Goal: Task Accomplishment & Management: Manage account settings

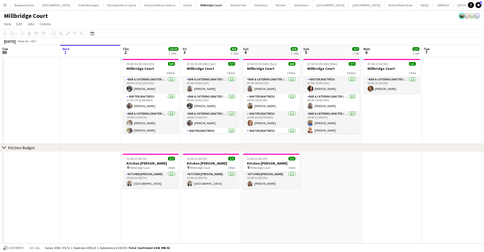
click at [3, 5] on app-icon "Menu" at bounding box center [5, 5] width 4 height 4
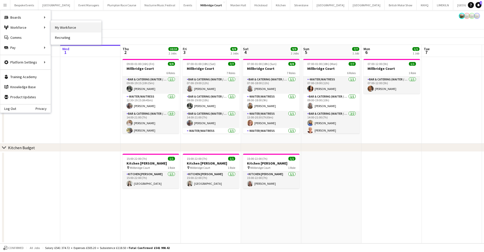
click at [68, 28] on link "My Workforce" at bounding box center [76, 27] width 50 height 10
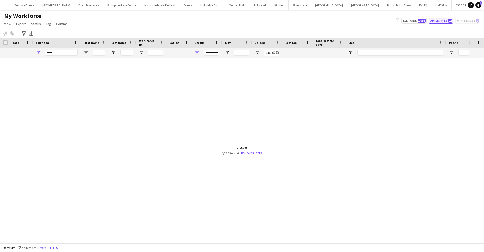
click at [443, 21] on button "Applicants 22" at bounding box center [440, 21] width 25 height 6
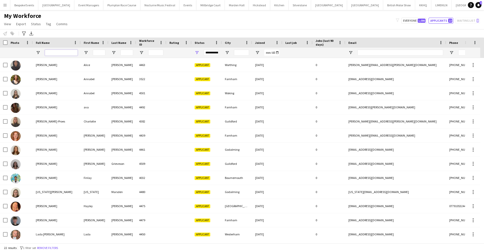
click at [70, 53] on input "Full Name Filter Input" at bounding box center [61, 53] width 33 height 6
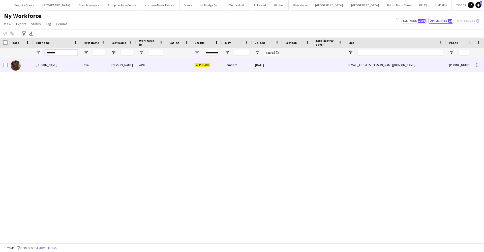
type input "*******"
click at [49, 72] on div "ava holt" at bounding box center [57, 65] width 48 height 14
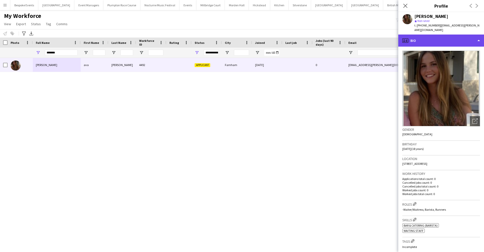
click at [432, 35] on div "profile Bio" at bounding box center [441, 41] width 86 height 12
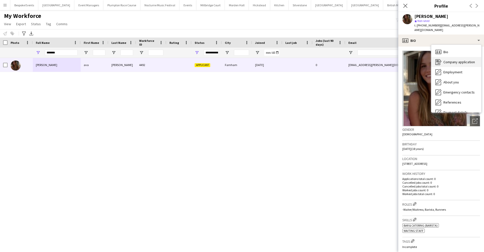
click at [446, 60] on span "Company application" at bounding box center [458, 62] width 31 height 5
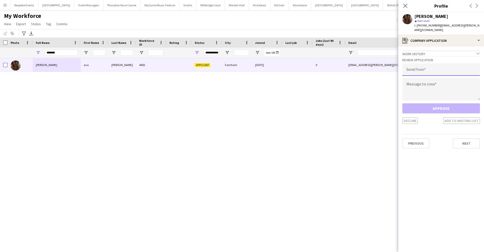
click at [426, 66] on input "email" at bounding box center [441, 69] width 78 height 13
paste input "**********"
type input "**********"
click at [420, 81] on textarea at bounding box center [441, 89] width 78 height 23
paste textarea "**********"
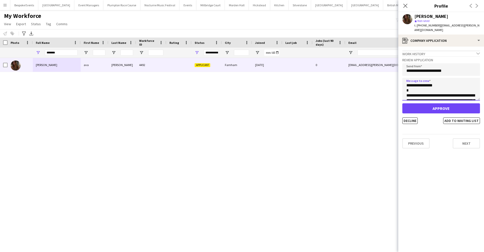
click at [407, 82] on textarea at bounding box center [441, 89] width 78 height 23
type textarea "**********"
click at [427, 105] on button "Approve" at bounding box center [441, 108] width 78 height 10
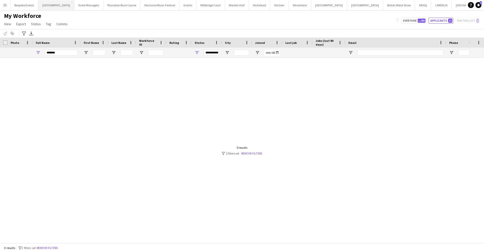
click at [61, 5] on button "Micklefield Hall Close" at bounding box center [56, 5] width 36 height 10
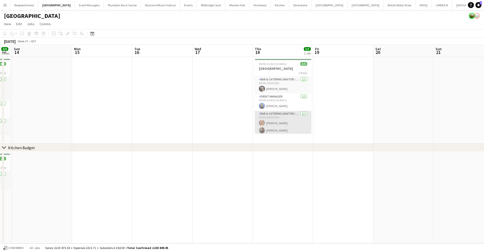
scroll to position [0, 0]
click at [431, 6] on button "LIMEKILN Close" at bounding box center [441, 5] width 20 height 10
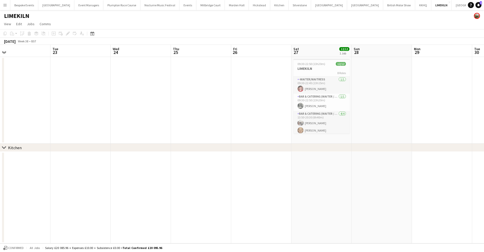
scroll to position [0, 117]
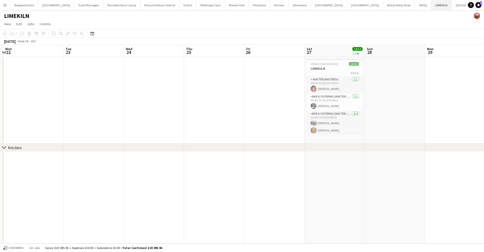
click at [431, 5] on button "LIMEKILN Close" at bounding box center [441, 5] width 20 height 10
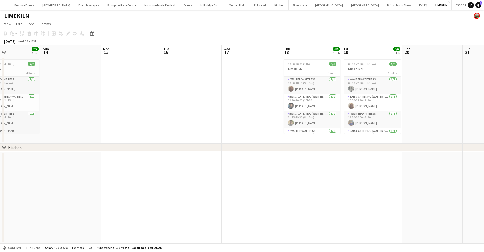
scroll to position [0, 0]
click at [300, 90] on app-card-role "-Waiter/Waitress 1/1 09:00-18:15 (9h15m) Maddie Leader" at bounding box center [312, 85] width 56 height 17
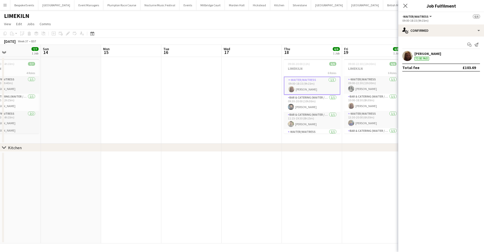
click at [409, 57] on app-user-avatar at bounding box center [407, 56] width 10 height 10
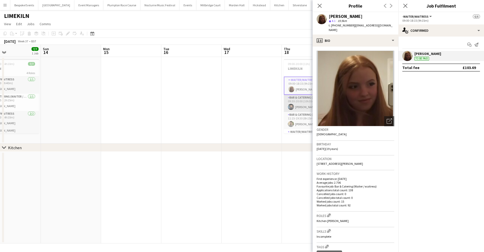
click at [297, 100] on app-card-role "Bar & Catering (Waiter / waitress) 1/1 09:30-20:00 (10h30m) Lydia Cameron" at bounding box center [312, 103] width 56 height 17
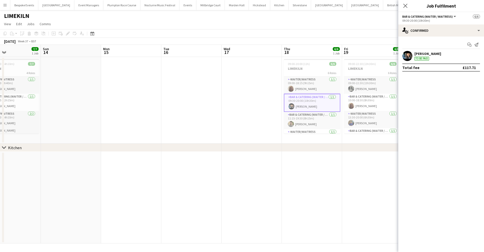
click at [408, 56] on app-user-avatar at bounding box center [407, 56] width 10 height 10
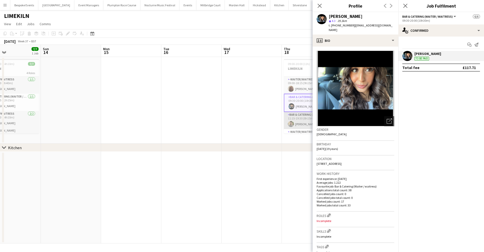
click at [298, 116] on app-card-role "Bar & Catering (Waiter / waitress) 1/1 11:15-19:30 (8h15m) Jacques Pressley" at bounding box center [312, 120] width 56 height 17
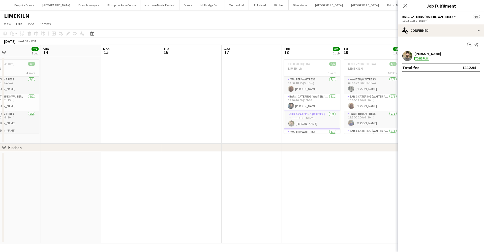
click at [409, 55] on app-user-avatar at bounding box center [407, 56] width 10 height 10
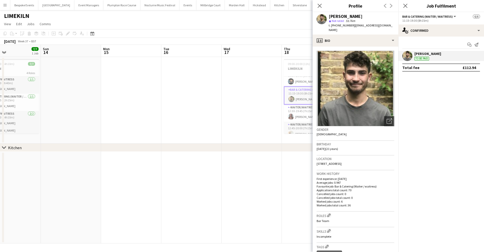
scroll to position [30, 0]
click at [293, 113] on app-card-role "-Waiter/Waitress 1/1 12:30-19:45 (7h15m) Beatrice Norris" at bounding box center [312, 106] width 56 height 17
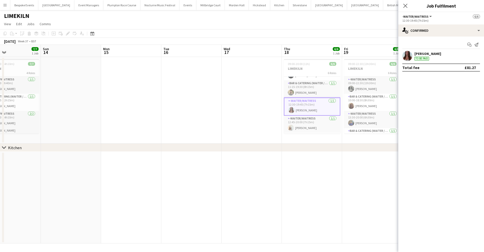
click at [409, 55] on app-user-avatar at bounding box center [407, 56] width 10 height 10
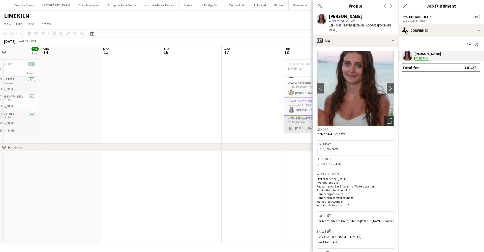
scroll to position [31, 0]
click at [300, 121] on app-card-role "-Waiter/Waitress 1/1 12:45-20:00 (7h15m) Olivia Watt" at bounding box center [312, 123] width 56 height 17
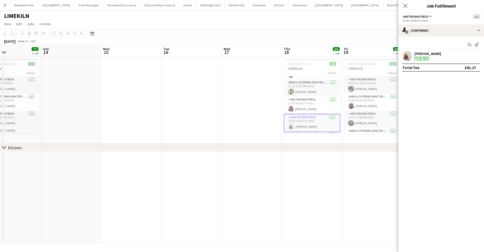
click at [411, 55] on app-user-avatar at bounding box center [407, 56] width 10 height 10
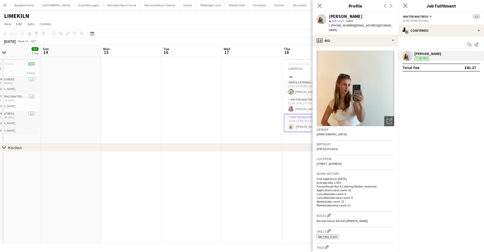
click at [268, 113] on app-date-cell at bounding box center [251, 100] width 60 height 87
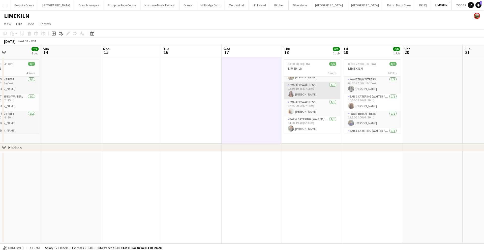
scroll to position [46, 0]
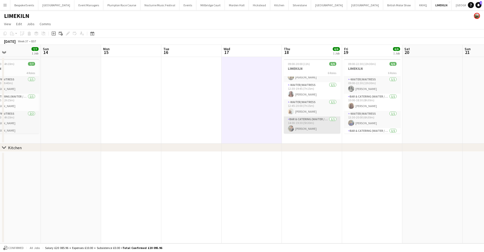
click at [298, 124] on app-card-role "Bar & Catering (Waiter / waitress) 1/1 14:00-19:30 (5h30m) Alex Peacock" at bounding box center [312, 124] width 56 height 17
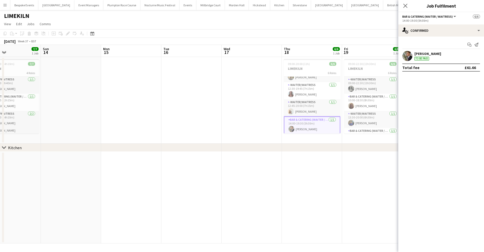
click at [408, 56] on app-user-avatar at bounding box center [407, 56] width 10 height 10
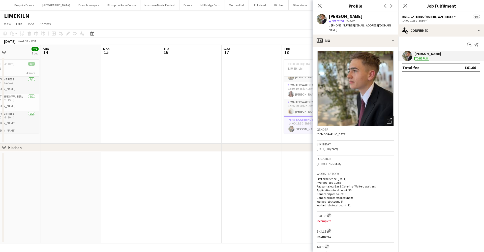
click at [260, 117] on app-date-cell at bounding box center [251, 100] width 60 height 87
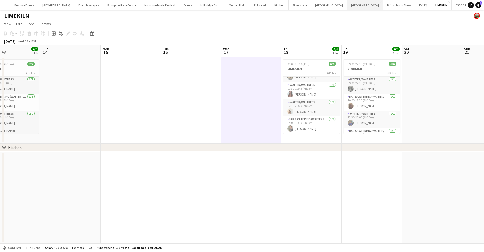
click at [347, 7] on button "[GEOGRAPHIC_DATA] Close" at bounding box center [365, 5] width 36 height 10
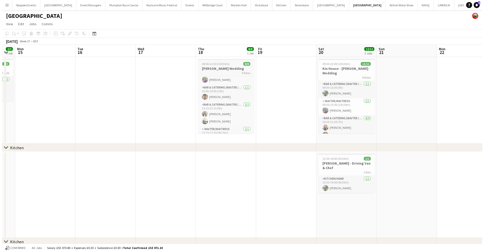
scroll to position [8, 0]
click at [431, 5] on button "LIMEKILN Close" at bounding box center [441, 5] width 20 height 10
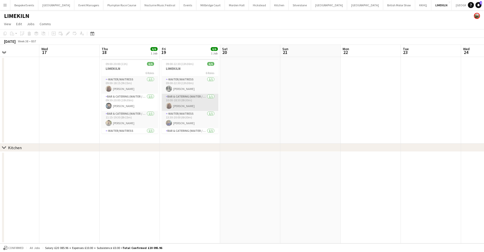
click at [180, 102] on app-card-role "Bar & Catering (Waiter / waitress) 1/1 10:00-18:30 (8h30m) Maddie Leader" at bounding box center [190, 102] width 56 height 17
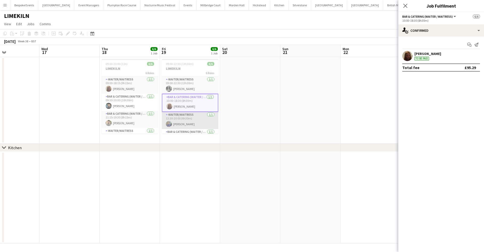
click at [183, 123] on app-card-role "-Waiter/Waitress 1/1 13:30-20:00 (6h30m) imogen pilling" at bounding box center [190, 120] width 56 height 17
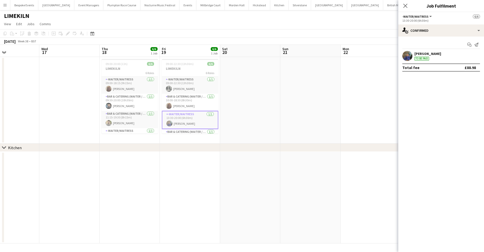
click at [406, 56] on app-user-avatar at bounding box center [407, 56] width 10 height 10
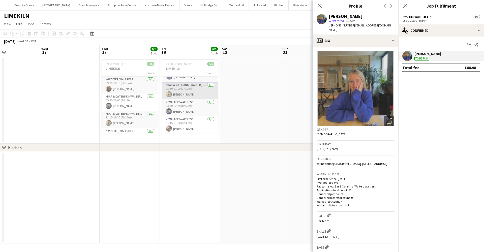
scroll to position [47, 0]
click at [178, 92] on app-card-role "Bar & Catering (Waiter / waitress) 1/1 13:30-21:00 (7h30m) Jacques Pressley" at bounding box center [190, 90] width 56 height 17
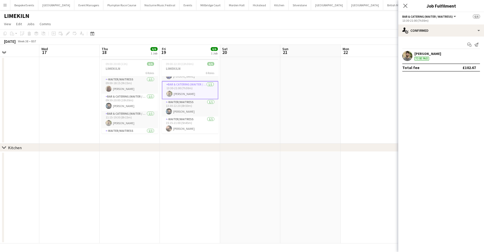
click at [406, 56] on app-user-avatar at bounding box center [407, 56] width 10 height 10
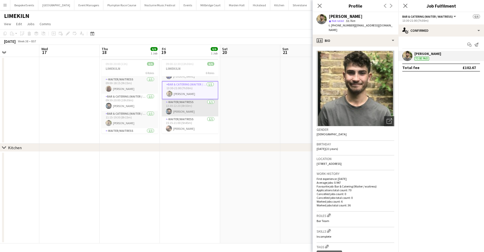
click at [203, 105] on app-card-role "-Waiter/Waitress 1/1 13:30-22:20 (8h50m) Lydia Cameron" at bounding box center [190, 107] width 56 height 17
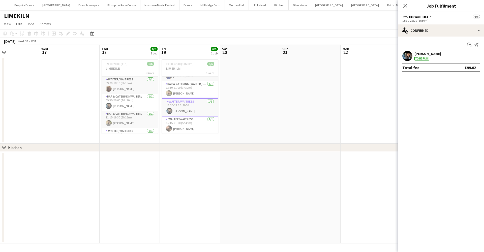
click at [410, 58] on app-user-avatar at bounding box center [407, 56] width 10 height 10
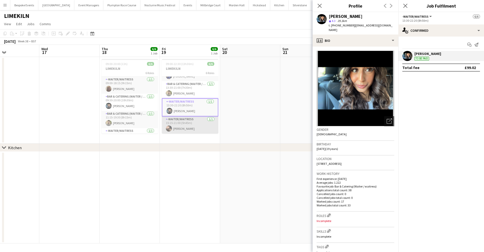
click at [193, 126] on app-card-role "-Waiter/Waitress 1/1 15:15-21:00 (5h45m) Lily Minton" at bounding box center [190, 124] width 56 height 17
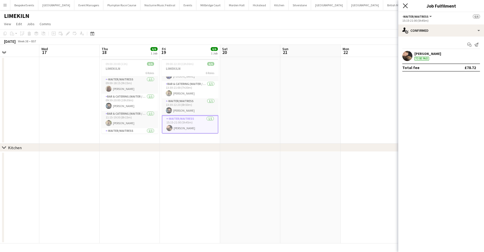
click at [406, 7] on icon at bounding box center [404, 5] width 5 height 5
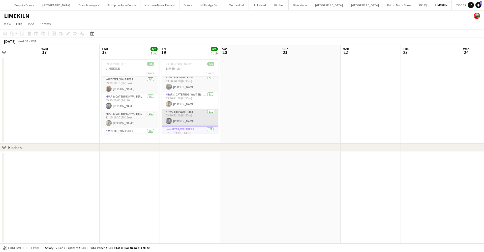
scroll to position [35, 0]
click at [204, 8] on button "[GEOGRAPHIC_DATA]" at bounding box center [210, 5] width 28 height 10
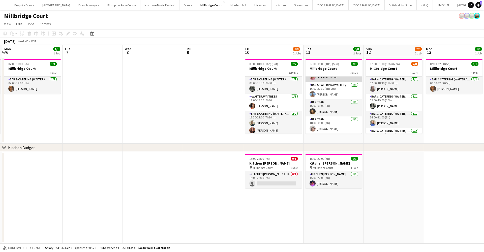
scroll to position [53, 0]
click at [342, 181] on app-card-role "Kitchen Porter 1/1 15:00-22:00 (7h) Ella Smith" at bounding box center [333, 179] width 56 height 17
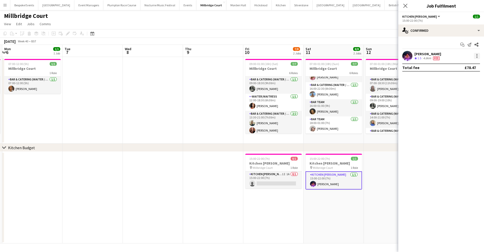
click at [476, 56] on div at bounding box center [476, 55] width 1 height 1
click at [465, 115] on span "Remove" at bounding box center [459, 113] width 31 height 5
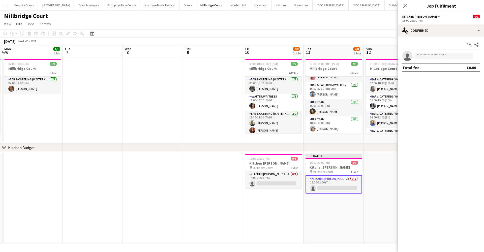
click at [382, 201] on app-date-cell at bounding box center [393, 198] width 60 height 92
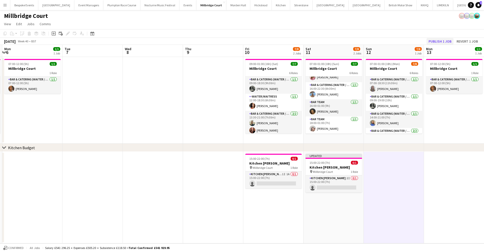
click at [434, 40] on button "Publish 1 job" at bounding box center [439, 41] width 27 height 7
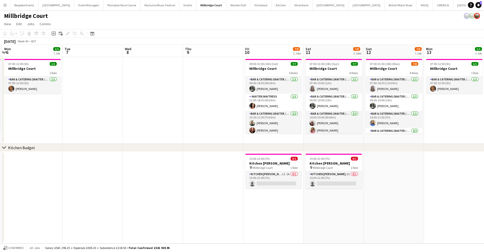
click at [4, 7] on app-icon "Menu" at bounding box center [5, 5] width 4 height 4
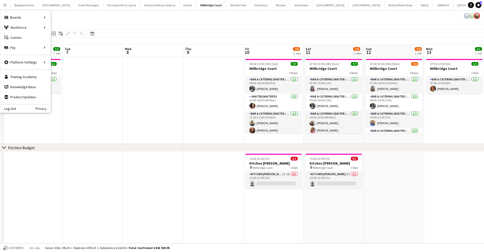
click at [4, 7] on app-icon "Menu" at bounding box center [5, 5] width 4 height 4
click at [53, 27] on link "All jobs" at bounding box center [76, 27] width 50 height 10
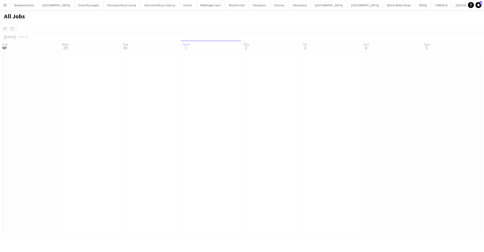
scroll to position [0, 120]
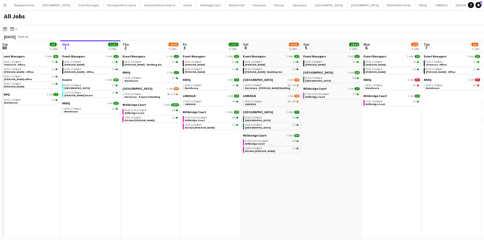
click at [7, 5] on app-icon "Menu" at bounding box center [5, 5] width 4 height 4
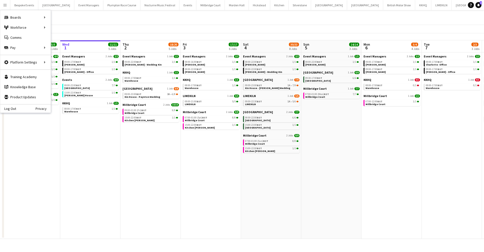
click at [7, 5] on app-icon "Menu" at bounding box center [5, 5] width 4 height 4
click at [60, 27] on link "My Workforce" at bounding box center [76, 27] width 50 height 10
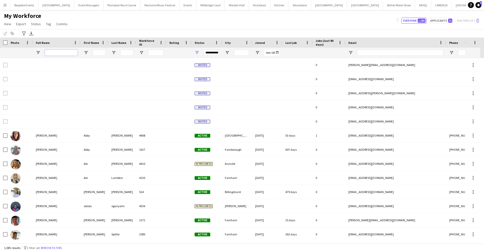
click at [59, 54] on input "Full Name Filter Input" at bounding box center [61, 53] width 33 height 6
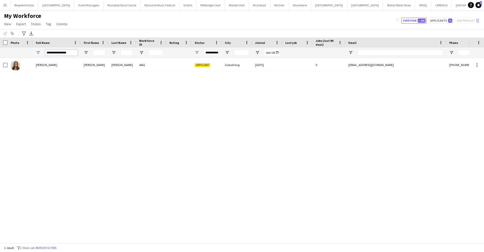
type input "**********"
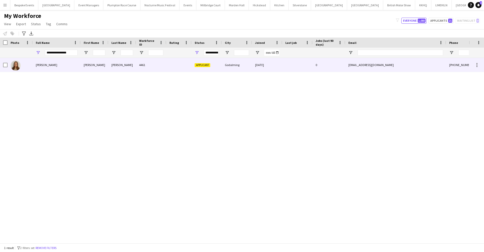
click at [48, 63] on span "Eleanor Crichton" at bounding box center [46, 65] width 21 height 4
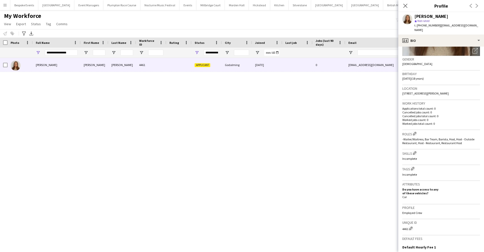
scroll to position [72, 0]
click at [406, 5] on icon "Close pop-in" at bounding box center [404, 5] width 5 height 5
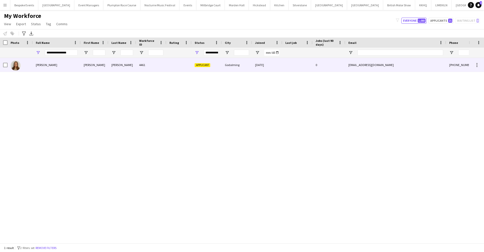
click at [99, 71] on div "Eleanor" at bounding box center [95, 65] width 28 height 14
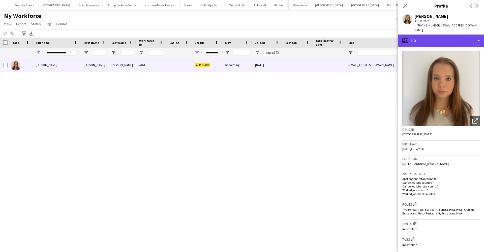
click at [423, 35] on div "profile Bio" at bounding box center [441, 41] width 86 height 12
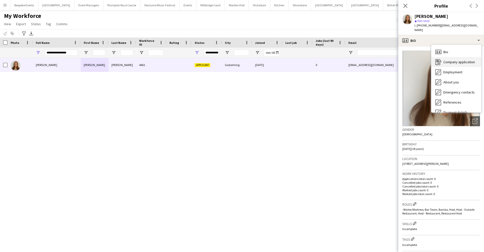
click at [442, 57] on div "Company application Company application" at bounding box center [456, 62] width 50 height 10
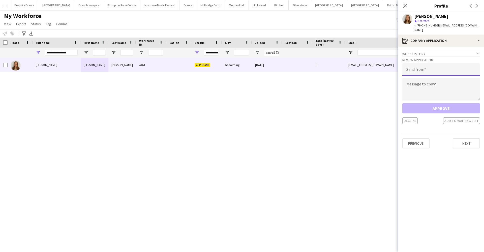
click at [419, 63] on input "email" at bounding box center [441, 69] width 78 height 13
type input "**********"
click at [420, 82] on textarea at bounding box center [441, 89] width 78 height 23
paste textarea "**********"
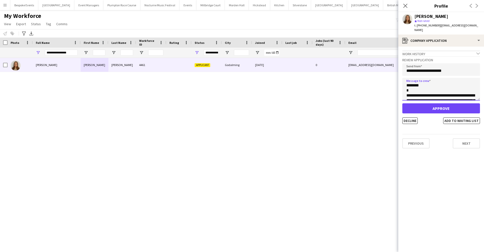
scroll to position [10, 0]
drag, startPoint x: 457, startPoint y: 93, endPoint x: 382, endPoint y: 76, distance: 77.8
click at [382, 76] on body "Menu Boards Boards Boards All jobs Status Workforce Workforce My Workforce Recr…" at bounding box center [242, 126] width 484 height 252
type textarea "********"
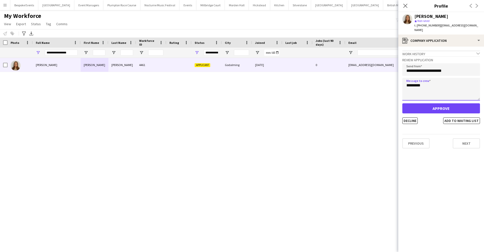
drag, startPoint x: 444, startPoint y: 83, endPoint x: 399, endPoint y: 79, distance: 45.5
click at [399, 79] on app-crew-profile-application "**********" at bounding box center [441, 149] width 86 height 205
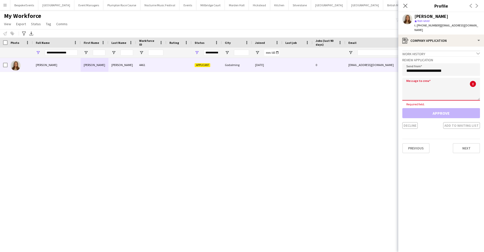
click at [434, 89] on textarea at bounding box center [441, 89] width 78 height 23
paste textarea "**********"
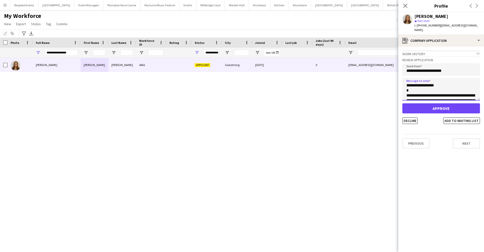
type textarea "**********"
click at [435, 103] on button "Approve" at bounding box center [441, 108] width 78 height 10
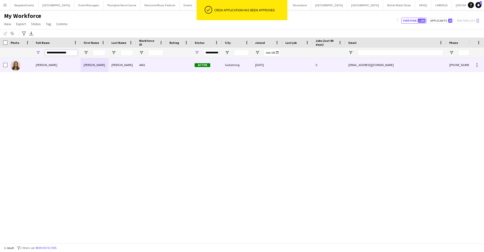
drag, startPoint x: 70, startPoint y: 52, endPoint x: 7, endPoint y: 60, distance: 63.0
click at [7, 60] on div "Workforce Details Photo Full Name" at bounding box center [242, 140] width 484 height 205
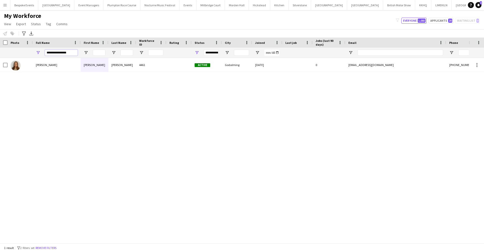
drag, startPoint x: 70, startPoint y: 51, endPoint x: 44, endPoint y: 50, distance: 26.2
click at [44, 50] on div "**********" at bounding box center [57, 53] width 48 height 10
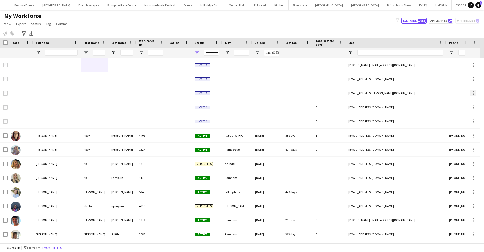
click at [4, 4] on app-icon "Menu" at bounding box center [5, 5] width 4 height 4
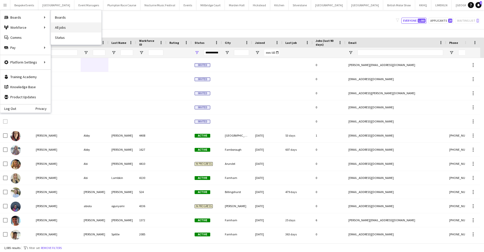
click at [63, 29] on link "All jobs" at bounding box center [76, 27] width 50 height 10
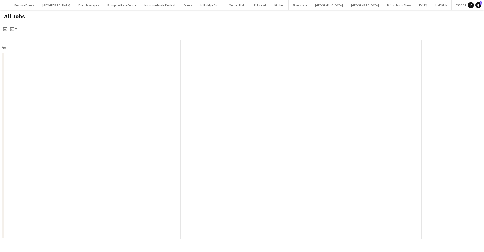
scroll to position [0, 120]
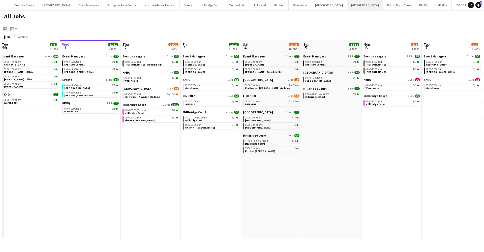
click at [347, 6] on button "Kin House Close" at bounding box center [365, 5] width 36 height 10
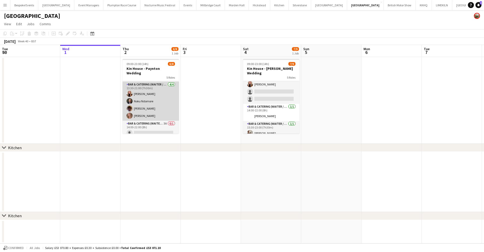
scroll to position [51, 0]
click at [148, 110] on app-card-role "Bar & Catering (Waiter / waitress) 4/4 13:30-21:00 (7h30m) Katie Thompson Noku …" at bounding box center [150, 101] width 56 height 39
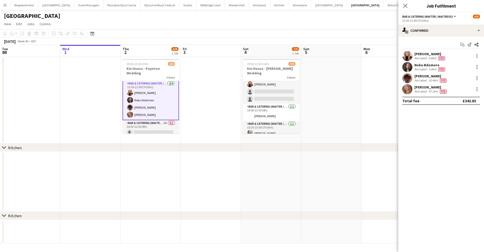
scroll to position [52, 0]
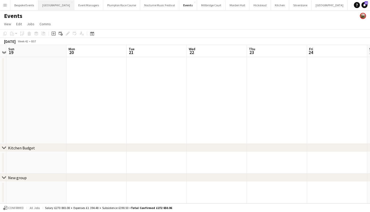
click at [56, 7] on button "Micklefield Hall Close" at bounding box center [56, 5] width 36 height 10
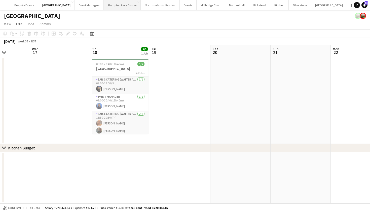
click at [107, 3] on button "Plumpton Race Course Close" at bounding box center [122, 5] width 37 height 10
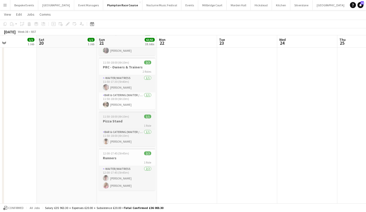
scroll to position [390, 0]
click at [119, 83] on app-card-role "-Waiter/Waitress 1/1 11:50-17:30 (5h40m) Sebastian Menin" at bounding box center [127, 83] width 56 height 17
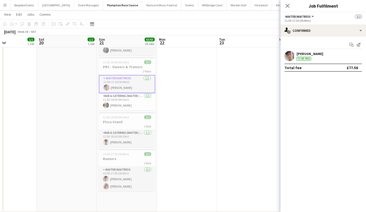
click at [292, 56] on app-user-avatar at bounding box center [290, 56] width 10 height 10
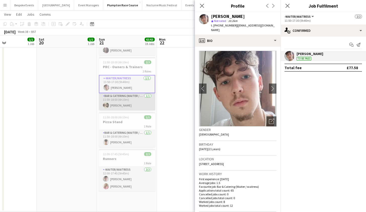
click at [131, 98] on app-card-role "Bar & Catering (Waiter / waitress) 1/1 11:50-18:00 (6h10m) Charles Laughton" at bounding box center [127, 101] width 56 height 17
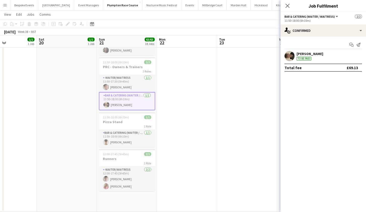
click at [289, 55] on app-user-avatar at bounding box center [290, 56] width 10 height 10
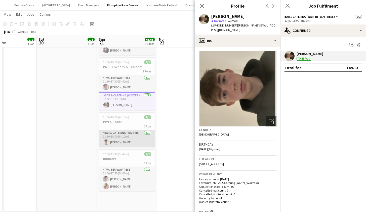
click at [127, 141] on app-card-role "Bar & Catering (Waiter / waitress) 1/1 11:50-18:00 (6h10m) Bobby Lamb" at bounding box center [127, 138] width 56 height 17
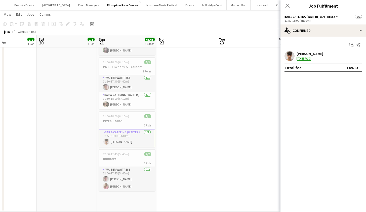
click at [4, 6] on app-icon "Menu" at bounding box center [5, 5] width 4 height 4
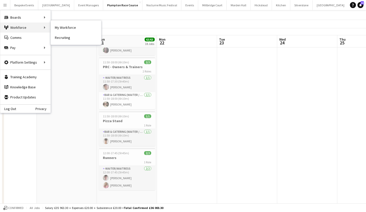
drag, startPoint x: 56, startPoint y: 28, endPoint x: 31, endPoint y: 27, distance: 25.2
click at [56, 27] on link "My Workforce" at bounding box center [76, 27] width 50 height 10
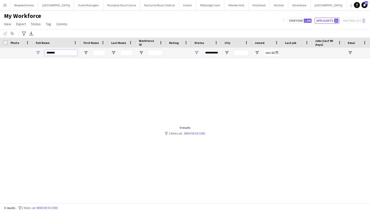
drag, startPoint x: 62, startPoint y: 54, endPoint x: 42, endPoint y: 54, distance: 20.1
click at [42, 54] on div "*******" at bounding box center [57, 53] width 48 height 10
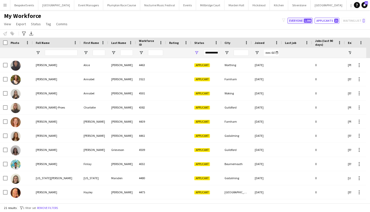
click at [301, 20] on button "Everyone 1,086" at bounding box center [300, 21] width 25 height 6
type input "**********"
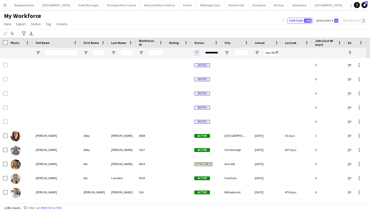
click at [196, 51] on span "Open Filter Menu" at bounding box center [196, 52] width 5 height 5
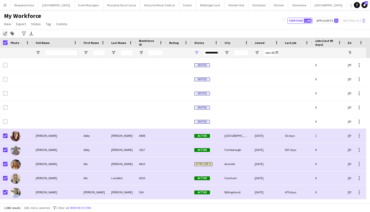
click at [5, 33] on icon "Notify workforce" at bounding box center [5, 33] width 4 height 4
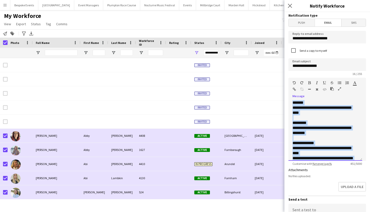
drag, startPoint x: 349, startPoint y: 139, endPoint x: 301, endPoint y: 59, distance: 93.0
click at [301, 59] on form "**********" at bounding box center [328, 167] width 86 height 311
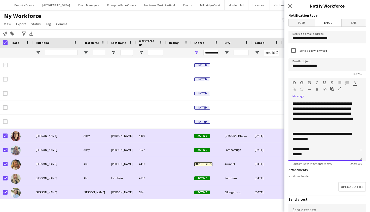
scroll to position [9, 0]
click at [325, 133] on div "**********" at bounding box center [324, 143] width 62 height 25
click at [327, 140] on div "**********" at bounding box center [324, 143] width 62 height 25
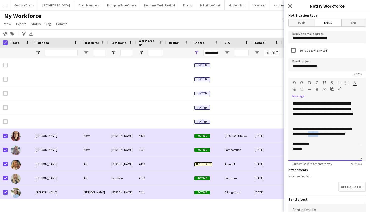
scroll to position [14, 0]
click at [311, 157] on div "**********" at bounding box center [326, 130] width 74 height 60
click at [310, 139] on div "**********" at bounding box center [324, 141] width 62 height 30
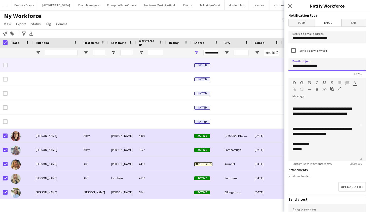
drag, startPoint x: 326, startPoint y: 65, endPoint x: 284, endPoint y: 66, distance: 42.1
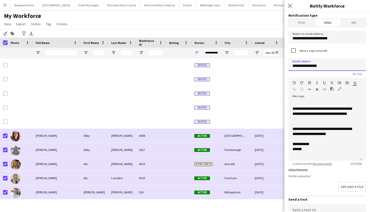
click at [335, 66] on input "**********" at bounding box center [328, 64] width 78 height 13
type input "*"
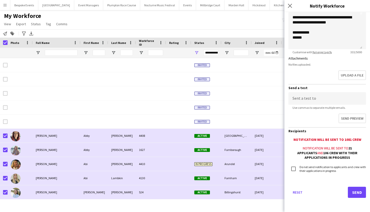
scroll to position [111, 0]
type input "**********"
click at [352, 191] on button "Send" at bounding box center [357, 192] width 18 height 11
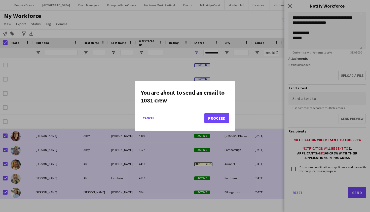
click at [215, 116] on button "Proceed" at bounding box center [216, 118] width 25 height 10
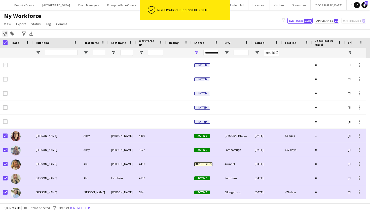
click at [7, 33] on icon at bounding box center [5, 33] width 4 height 4
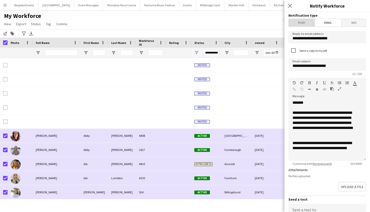
click at [304, 24] on span "Push" at bounding box center [302, 23] width 26 height 8
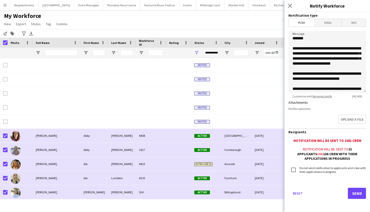
click at [356, 194] on button "Send" at bounding box center [357, 192] width 18 height 11
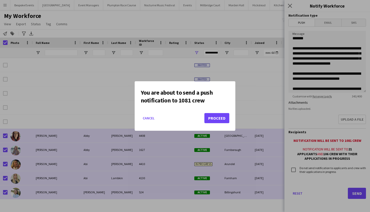
click at [219, 116] on button "Proceed" at bounding box center [216, 118] width 25 height 10
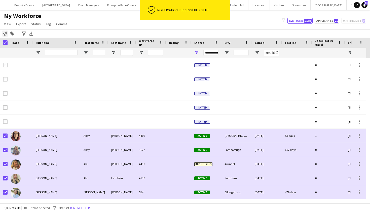
click at [3, 33] on icon "Notify workforce" at bounding box center [5, 33] width 4 height 4
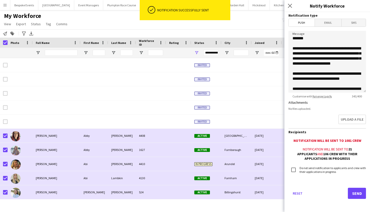
click at [325, 24] on span "Email" at bounding box center [328, 23] width 27 height 8
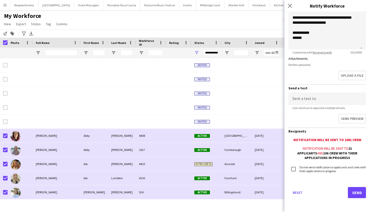
click at [353, 194] on button "Send" at bounding box center [357, 192] width 18 height 11
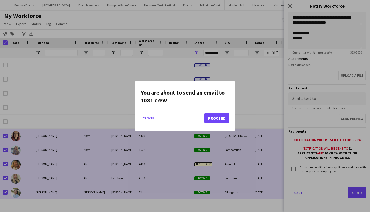
click at [218, 119] on button "Proceed" at bounding box center [216, 118] width 25 height 10
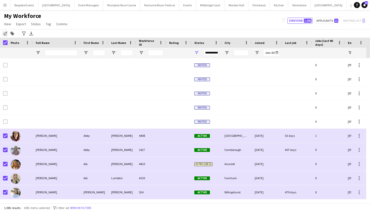
click at [3, 33] on icon "Notify workforce" at bounding box center [5, 33] width 4 height 4
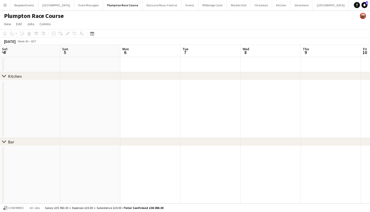
scroll to position [0, 112]
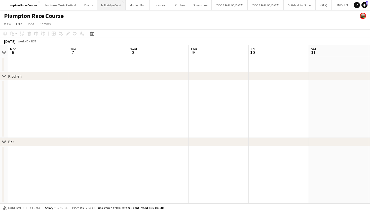
click at [107, 6] on button "[GEOGRAPHIC_DATA]" at bounding box center [111, 5] width 28 height 10
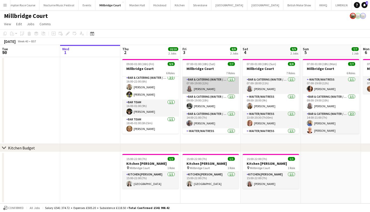
click at [212, 89] on app-card-role "Bar & Catering (Waiter / waitress) 1/1 07:00-19:00 (12h) Jess Cullen" at bounding box center [211, 85] width 56 height 17
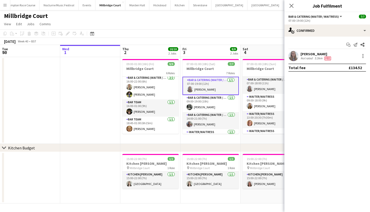
scroll to position [68, 0]
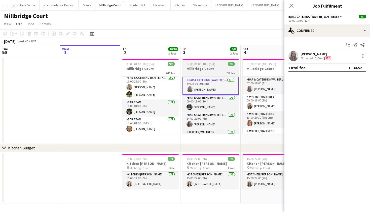
click at [194, 66] on app-job-card "07:00-01:00 (18h) (Sat) 7/7 Millbridge Court 7 Roles Bar & Catering (Waiter / w…" at bounding box center [211, 96] width 56 height 75
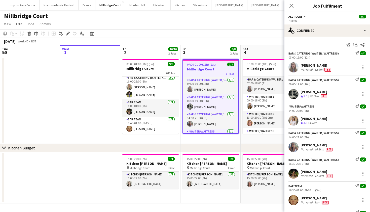
click at [206, 70] on h3 "Millbridge Court" at bounding box center [210, 69] width 55 height 5
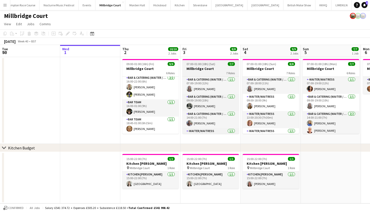
click at [206, 70] on h3 "Millbridge Court" at bounding box center [211, 68] width 56 height 5
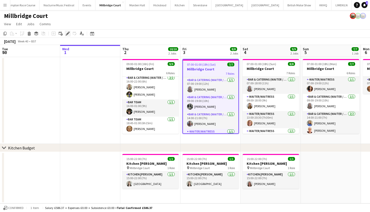
click at [69, 35] on icon "Edit" at bounding box center [68, 33] width 4 height 4
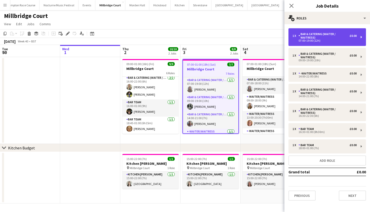
click at [319, 39] on div "Bar & Catering (Waiter / waitress)" at bounding box center [324, 35] width 51 height 7
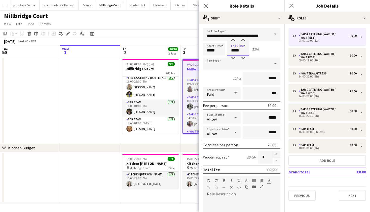
click at [235, 51] on input "*****" at bounding box center [238, 49] width 22 height 13
type input "*****"
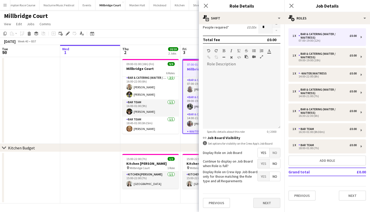
scroll to position [129, 0]
click at [265, 203] on button "Next" at bounding box center [266, 203] width 27 height 10
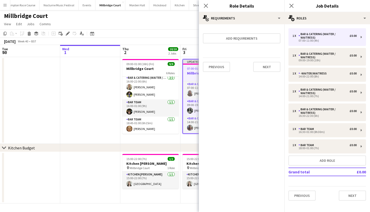
scroll to position [0, 0]
click at [87, 119] on app-date-cell at bounding box center [90, 100] width 60 height 87
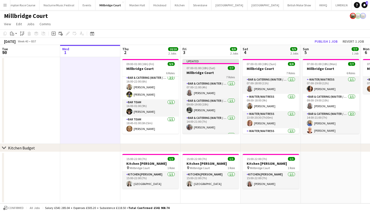
click at [209, 74] on h3 "Millbridge Court" at bounding box center [211, 72] width 56 height 5
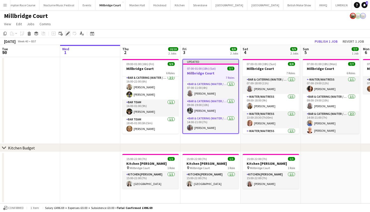
click at [66, 32] on icon "Edit" at bounding box center [68, 33] width 4 height 4
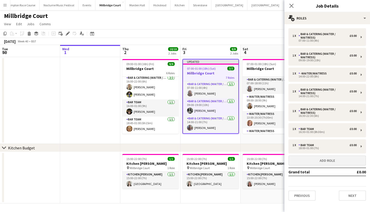
click at [329, 162] on button "Add role" at bounding box center [328, 160] width 78 height 10
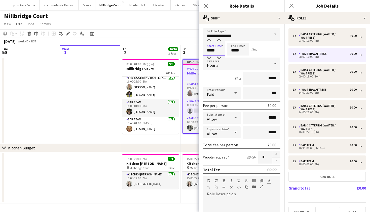
click at [211, 51] on input "*****" at bounding box center [214, 49] width 22 height 13
type input "*****"
click at [235, 51] on input "*****" at bounding box center [238, 49] width 22 height 13
type input "*****"
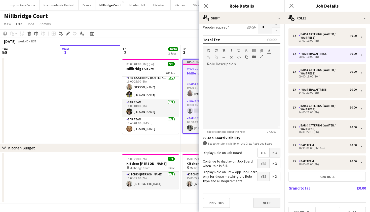
scroll to position [129, 0]
click at [261, 204] on button "Next" at bounding box center [266, 203] width 27 height 10
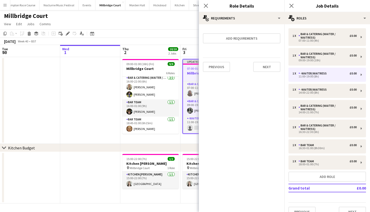
scroll to position [0, 0]
click at [85, 101] on app-date-cell at bounding box center [90, 100] width 60 height 87
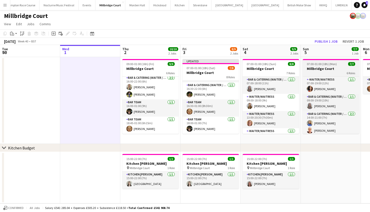
scroll to position [84, 0]
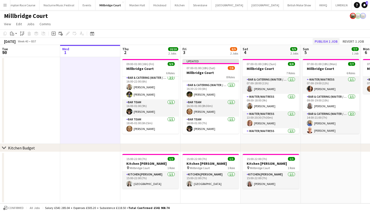
click at [323, 43] on button "Publish 1 job" at bounding box center [326, 41] width 27 height 7
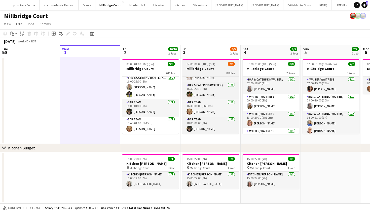
scroll to position [80, 0]
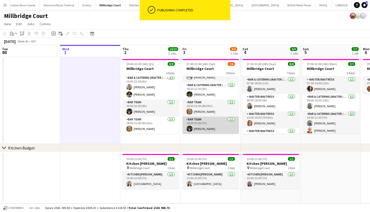
click at [219, 127] on app-card-role "Bar Team 1/1 18:00-01:00 (7h) Kyle Noakes" at bounding box center [211, 124] width 56 height 17
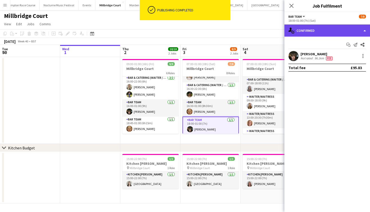
click at [332, 29] on div "single-neutral-actions-check-2 Confirmed" at bounding box center [328, 30] width 86 height 12
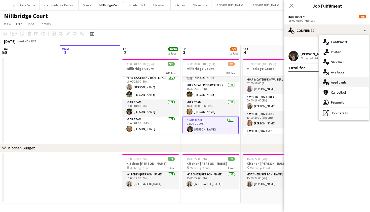
click at [336, 86] on div "single-neutral-actions-information Applicants" at bounding box center [344, 82] width 50 height 10
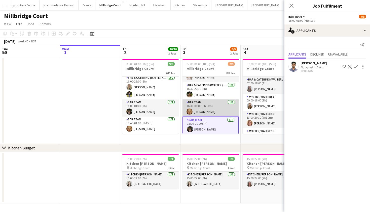
click at [191, 113] on app-user-avatar at bounding box center [190, 111] width 6 height 6
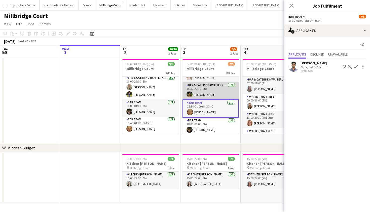
click at [195, 94] on app-card-role "Bar & Catering (Waiter / waitress) 1/1 16:30-22:30 (6h) Ellie Jackson" at bounding box center [211, 90] width 56 height 17
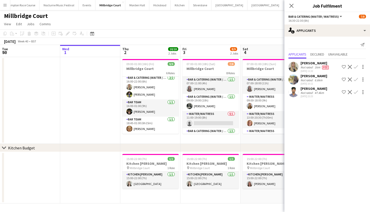
scroll to position [0, 0]
click at [195, 88] on app-card-role "Bar & Catering (Waiter / waitress) 1/1 07:00-11:00 (4h) Jess Cullen" at bounding box center [211, 85] width 56 height 17
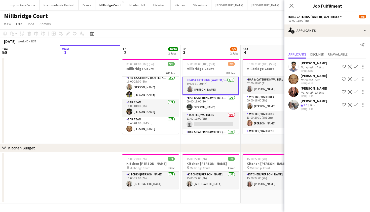
click at [292, 103] on app-user-avatar at bounding box center [294, 104] width 10 height 10
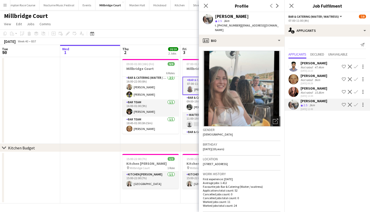
click at [105, 101] on app-date-cell at bounding box center [90, 100] width 60 height 87
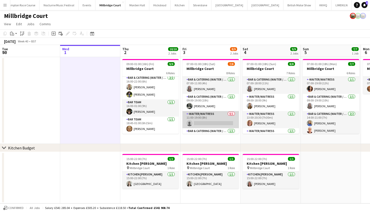
click at [197, 121] on app-card-role "-Waiter/Waitress 0/1 11:00-19:00 (8h) single-neutral-actions" at bounding box center [211, 119] width 56 height 17
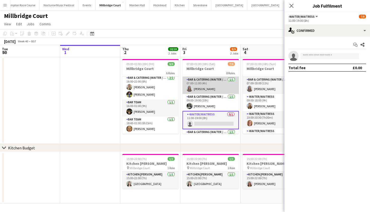
click at [215, 85] on app-card-role "Bar & Catering (Waiter / waitress) 1/1 07:00-11:00 (4h) Jess Cullen" at bounding box center [211, 85] width 56 height 17
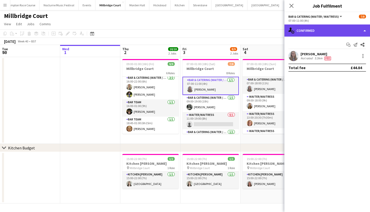
click at [313, 27] on div "single-neutral-actions-check-2 Confirmed" at bounding box center [328, 30] width 86 height 12
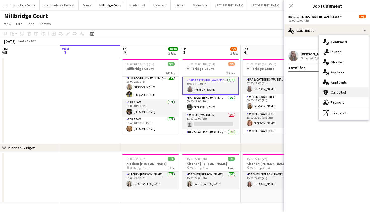
click at [332, 88] on div "cancellation Cancelled" at bounding box center [344, 92] width 50 height 10
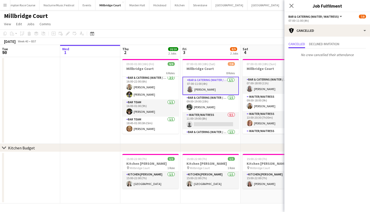
click at [332, 88] on mat-expansion-panel "Cancellations Cancellations Cancelled Declined invitation No crew cancelled the…" at bounding box center [328, 124] width 86 height 175
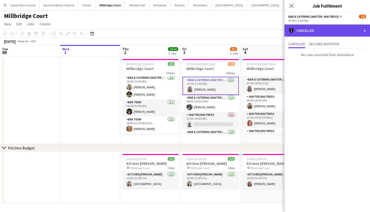
click at [327, 34] on div "cancellation Cancelled" at bounding box center [328, 30] width 86 height 12
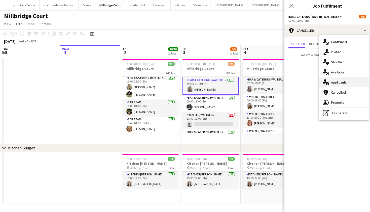
click at [333, 81] on span "Applicants" at bounding box center [339, 82] width 16 height 5
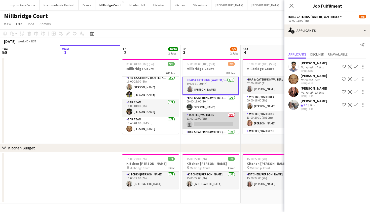
click at [220, 117] on app-card-role "-Waiter/Waitress 0/1 11:00-19:00 (8h) single-neutral-actions" at bounding box center [211, 120] width 56 height 17
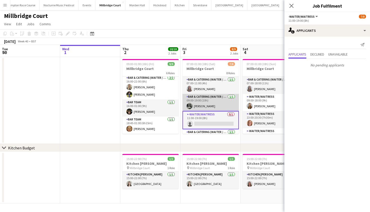
click at [214, 105] on app-card-role "Bar & Catering (Waiter / waitress) 1/1 09:00-19:00 (10h) Molly Middlehurst" at bounding box center [211, 102] width 56 height 17
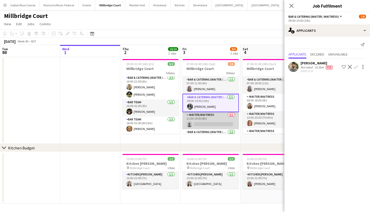
click at [212, 115] on app-card-role "-Waiter/Waitress 0/1 11:00-19:00 (8h) single-neutral-actions" at bounding box center [211, 120] width 56 height 17
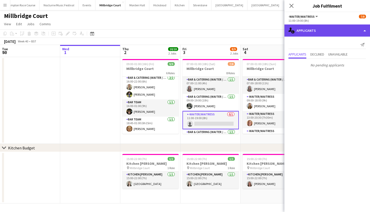
click at [302, 36] on div "single-neutral-actions-information Applicants" at bounding box center [328, 30] width 86 height 12
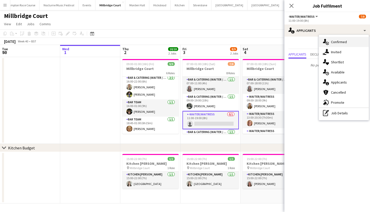
click at [333, 45] on div "single-neutral-actions-check-2 Confirmed" at bounding box center [344, 42] width 50 height 10
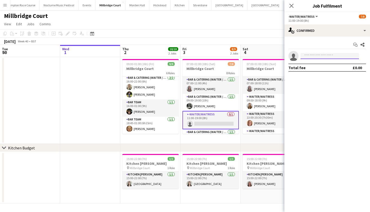
click at [306, 55] on input at bounding box center [330, 56] width 58 height 6
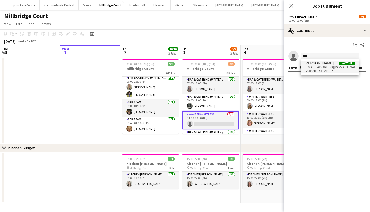
type input "****"
click at [315, 67] on span "elodiernoble@icloud.com" at bounding box center [330, 67] width 50 height 4
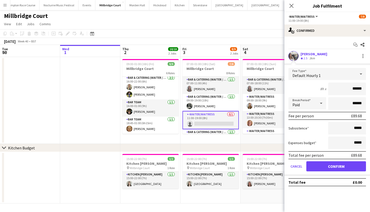
click at [334, 165] on button "Confirm" at bounding box center [336, 166] width 60 height 10
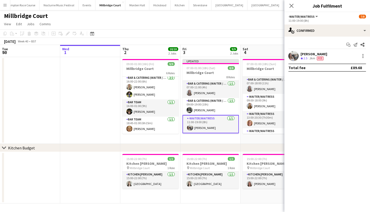
click at [72, 98] on app-date-cell at bounding box center [90, 100] width 60 height 87
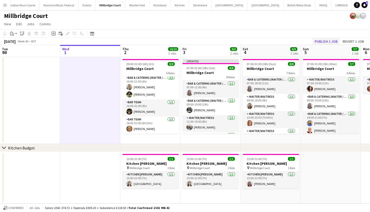
click at [325, 41] on button "Publish 1 job" at bounding box center [326, 41] width 27 height 7
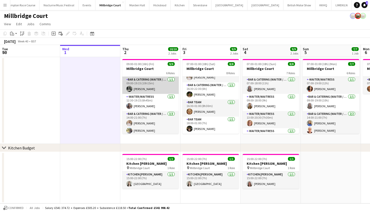
click at [156, 82] on app-card-role "Bar & Catering (Waiter / waitress) 1/1 09:00-19:15 (10h15m) Molly Middlehurst" at bounding box center [150, 85] width 56 height 17
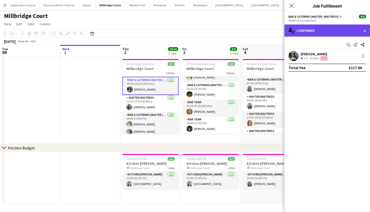
click at [337, 27] on div "single-neutral-actions-check-2 Confirmed" at bounding box center [328, 30] width 86 height 12
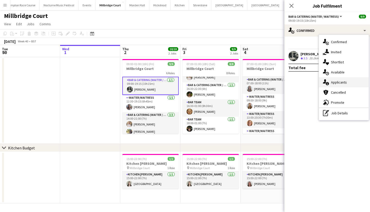
click at [339, 85] on div "single-neutral-actions-information Applicants" at bounding box center [344, 82] width 50 height 10
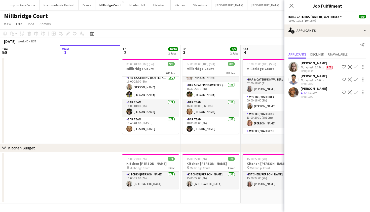
scroll to position [69, 0]
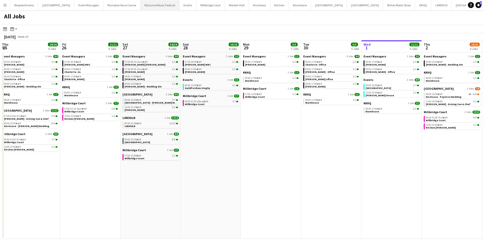
scroll to position [0, 110]
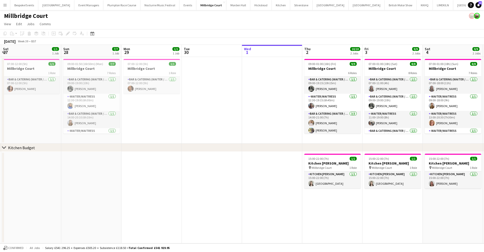
click at [483, 6] on button "Add" at bounding box center [492, 5] width 4 height 4
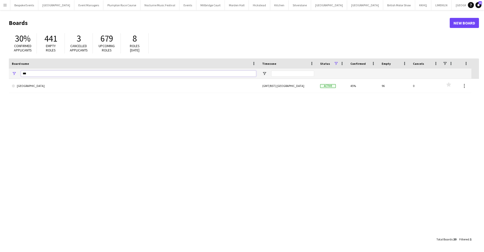
click at [189, 75] on input "***" at bounding box center [138, 74] width 235 height 6
type input "***"
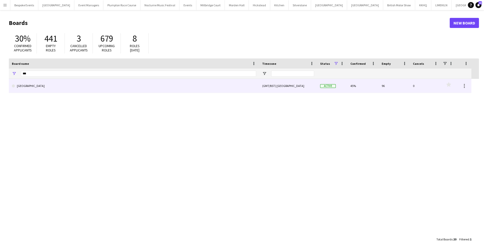
click at [118, 86] on link "[GEOGRAPHIC_DATA]" at bounding box center [134, 86] width 244 height 14
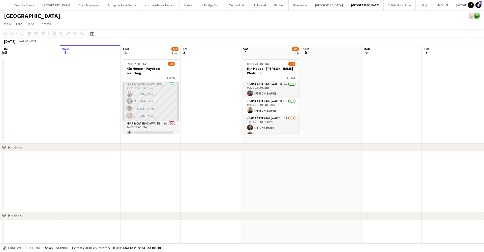
scroll to position [51, 0]
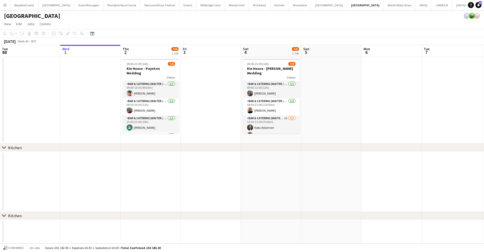
click at [196, 7] on button "[GEOGRAPHIC_DATA]" at bounding box center [210, 5] width 28 height 10
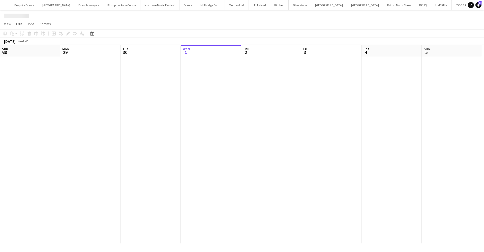
click at [196, 7] on button "[GEOGRAPHIC_DATA]" at bounding box center [210, 5] width 28 height 10
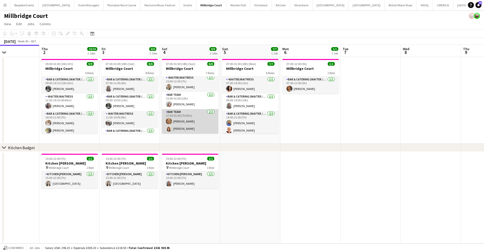
scroll to position [70, 0]
click at [389, 164] on app-date-cell at bounding box center [370, 198] width 60 height 92
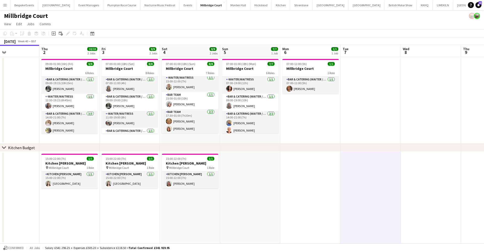
click at [7, 4] on app-icon "Menu" at bounding box center [5, 5] width 4 height 4
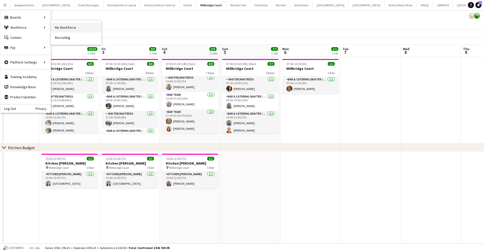
click at [56, 27] on link "My Workforce" at bounding box center [76, 27] width 50 height 10
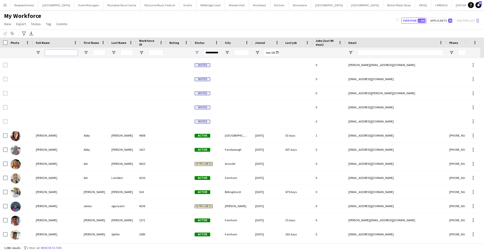
click at [49, 54] on input "Full Name Filter Input" at bounding box center [61, 53] width 33 height 6
type input "**********"
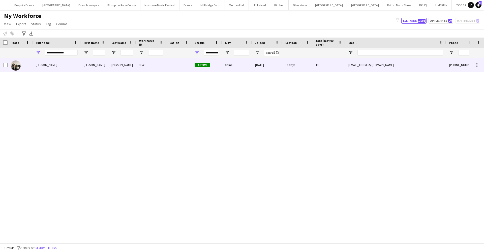
click at [39, 65] on span "[PERSON_NAME]" at bounding box center [46, 65] width 21 height 4
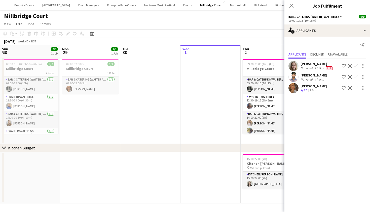
drag, startPoint x: 0, startPoint y: 0, endPoint x: 89, endPoint y: 90, distance: 126.3
click at [181, 90] on app-date-cell at bounding box center [211, 100] width 60 height 87
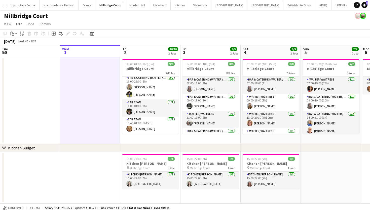
scroll to position [68, 0]
click at [248, 4] on button "[GEOGRAPHIC_DATA] Close" at bounding box center [266, 5] width 36 height 10
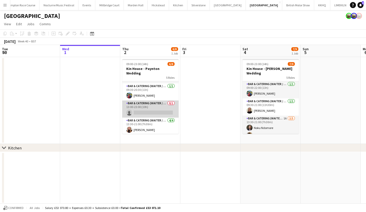
scroll to position [7, 0]
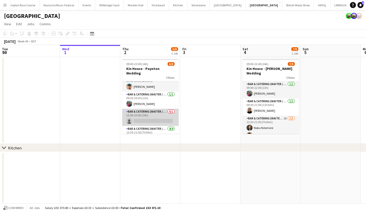
click at [151, 111] on app-card-role "Bar & Catering (Waiter / waitress) 0/1 13:00-23:00 (10h) single-neutral-actions" at bounding box center [150, 117] width 56 height 17
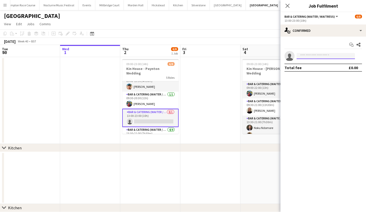
click at [316, 57] on input at bounding box center [326, 56] width 58 height 6
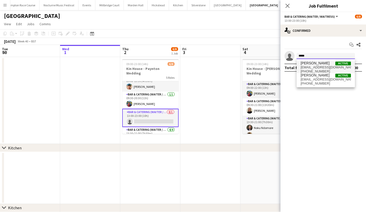
type input "*****"
click at [318, 65] on span "[EMAIL_ADDRESS][DOMAIN_NAME]" at bounding box center [326, 67] width 50 height 4
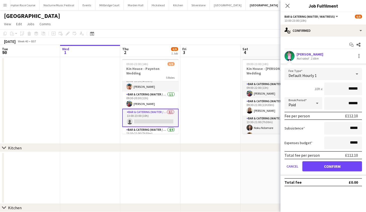
click at [323, 164] on button "Confirm" at bounding box center [333, 166] width 60 height 10
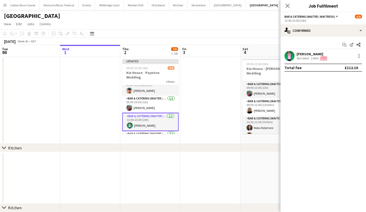
click at [203, 92] on app-date-cell at bounding box center [211, 100] width 60 height 87
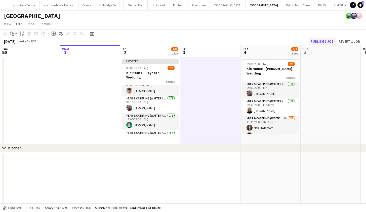
click at [331, 41] on button "Publish 1 job" at bounding box center [322, 41] width 27 height 7
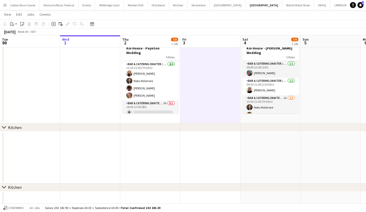
scroll to position [51, 0]
click at [156, 107] on app-card-role "Bar & Catering (Waiter / waitress) 3A 0/1 14:00-22:00 (8h) single-neutral-actio…" at bounding box center [150, 108] width 56 height 17
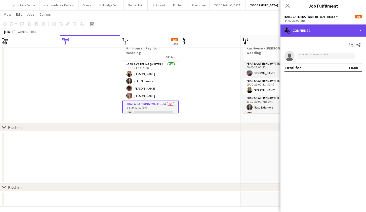
click at [310, 32] on div "single-neutral-actions-check-2 Confirmed" at bounding box center [324, 30] width 86 height 12
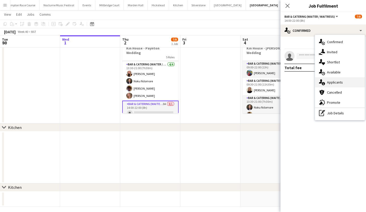
click at [330, 83] on span "Applicants" at bounding box center [335, 82] width 16 height 5
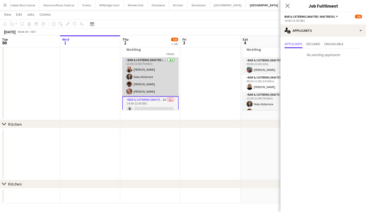
scroll to position [23, 0]
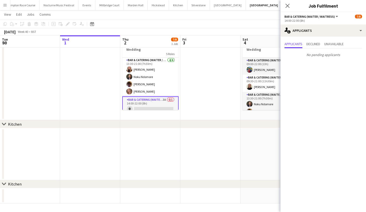
click at [208, 73] on app-date-cell at bounding box center [211, 76] width 60 height 87
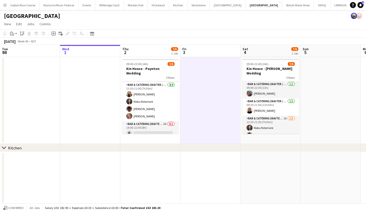
scroll to position [0, 0]
click at [242, 7] on button "[GEOGRAPHIC_DATA] Close" at bounding box center [260, 5] width 37 height 10
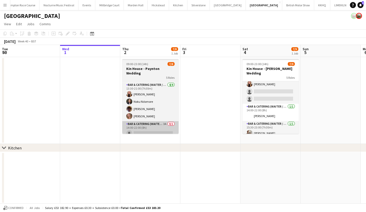
scroll to position [58, 0]
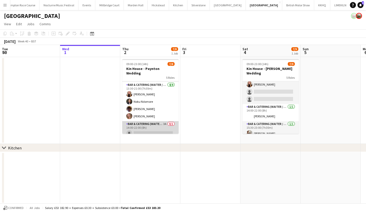
click at [163, 127] on app-card-role "Bar & Catering (Waiter / waitress) 3A 0/1 14:00-22:00 (8h) single-neutral-actio…" at bounding box center [150, 129] width 56 height 17
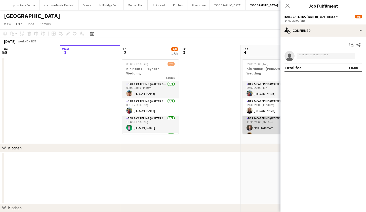
scroll to position [0, 0]
click at [288, 8] on icon "Close pop-in" at bounding box center [287, 5] width 5 height 5
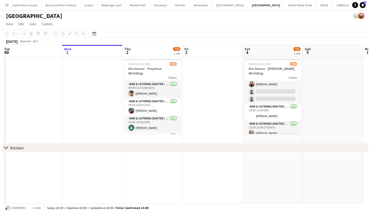
scroll to position [58, 0]
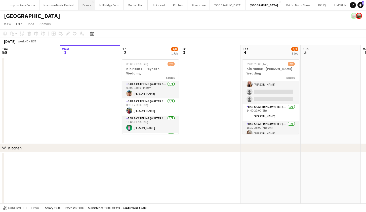
click at [79, 7] on button "Events Close" at bounding box center [87, 5] width 17 height 10
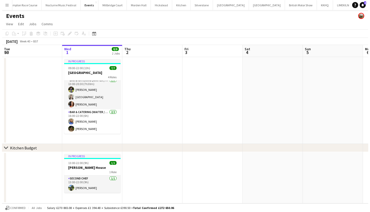
scroll to position [38, 0]
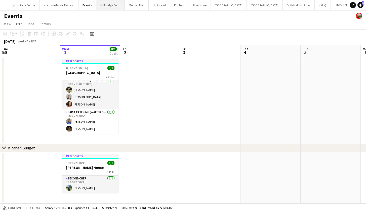
click at [102, 8] on button "[GEOGRAPHIC_DATA]" at bounding box center [110, 5] width 28 height 10
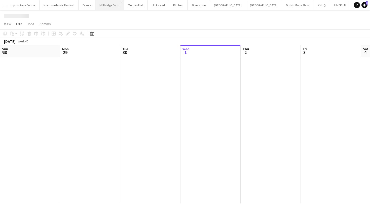
scroll to position [0, 120]
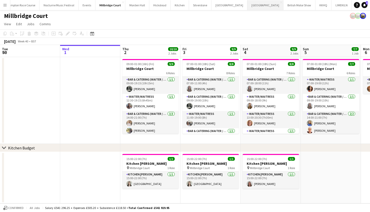
click at [248, 6] on button "[GEOGRAPHIC_DATA] Close" at bounding box center [266, 5] width 36 height 10
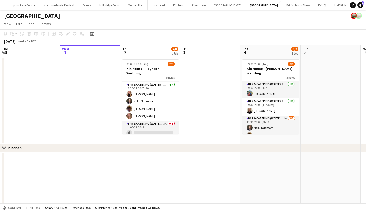
scroll to position [51, 0]
click at [152, 130] on app-card-role "Bar & Catering (Waiter / waitress) 3A 0/1 14:00-22:00 (8h) single-neutral-actio…" at bounding box center [150, 129] width 56 height 17
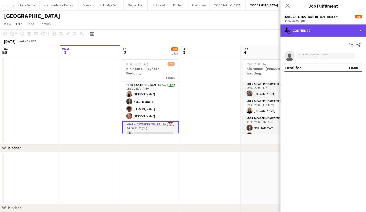
click at [330, 31] on div "single-neutral-actions-check-2 Confirmed" at bounding box center [324, 30] width 86 height 12
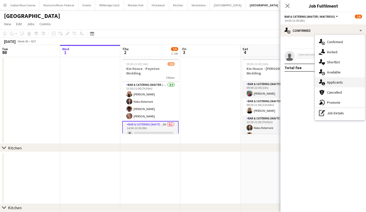
click at [329, 79] on div "single-neutral-actions-information Applicants" at bounding box center [340, 82] width 50 height 10
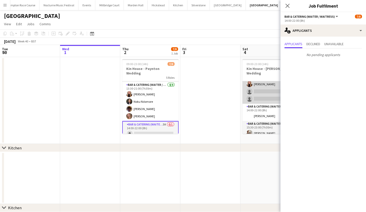
scroll to position [58, 0]
click at [262, 80] on app-card-role "Bar & Catering (Waiter / waitress) 1A [DATE] 13:30-21:00 (7h30m) Noku Ndomore […" at bounding box center [271, 80] width 56 height 46
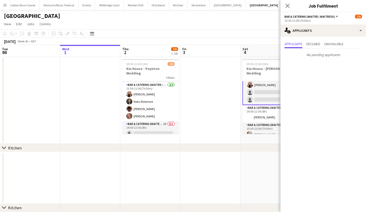
click at [196, 106] on app-date-cell at bounding box center [211, 100] width 60 height 87
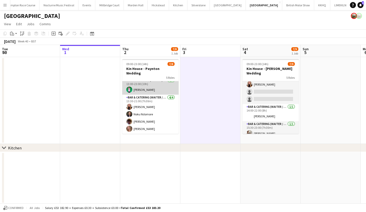
scroll to position [39, 0]
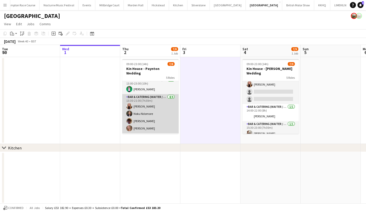
click at [146, 116] on app-card-role "Bar & Catering (Waiter / waitress) [DATE] 13:30-21:00 (7h30m) [PERSON_NAME] [PE…" at bounding box center [150, 113] width 56 height 39
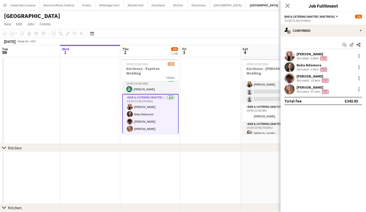
click at [292, 89] on app-user-avatar at bounding box center [290, 89] width 10 height 10
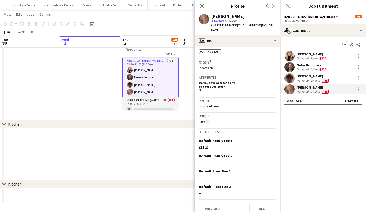
scroll to position [23, 0]
click at [144, 105] on app-card-role "Bar & Catering (Waiter / waitress) 3A 0/1 14:00-22:00 (8h) single-neutral-actio…" at bounding box center [150, 105] width 56 height 17
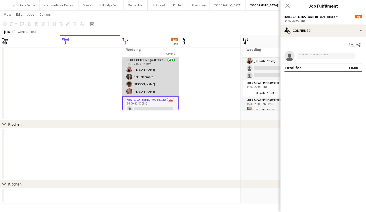
click at [145, 81] on app-card-role "Bar & Catering (Waiter / waitress) [DATE] 13:30-21:00 (7h30m) [PERSON_NAME] [PE…" at bounding box center [150, 76] width 56 height 39
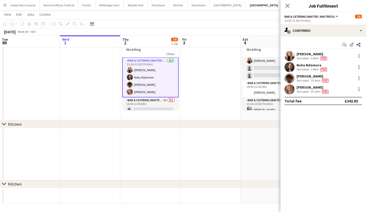
click at [292, 87] on app-user-avatar at bounding box center [290, 89] width 10 height 10
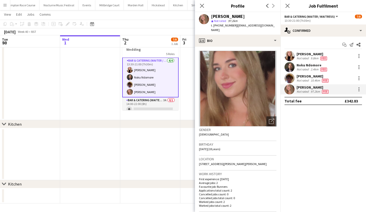
click at [105, 81] on app-date-cell at bounding box center [90, 76] width 60 height 87
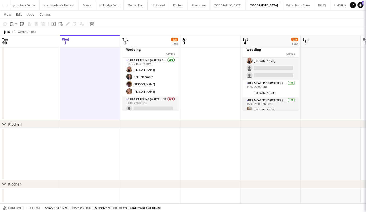
scroll to position [51, 0]
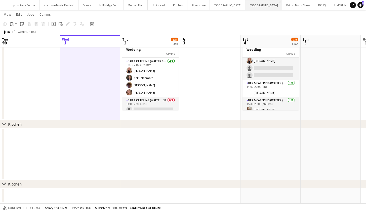
click at [246, 5] on button "[GEOGRAPHIC_DATA] Close" at bounding box center [264, 5] width 37 height 10
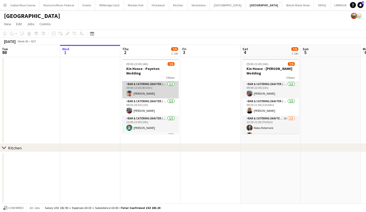
scroll to position [0, 0]
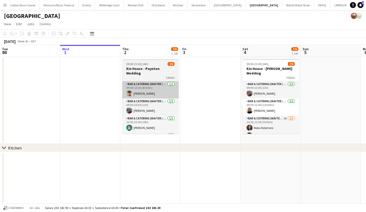
click at [140, 69] on h3 "Kin House - Paynton Wedding" at bounding box center [150, 70] width 56 height 9
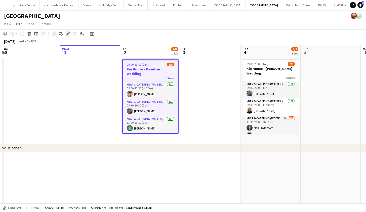
click at [68, 32] on icon at bounding box center [67, 33] width 3 height 3
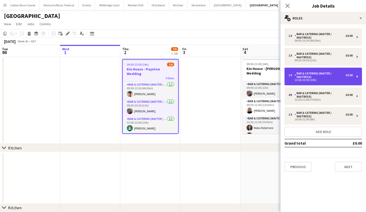
click at [313, 74] on div "Bar & Catering (Waiter / waitress)" at bounding box center [320, 75] width 51 height 7
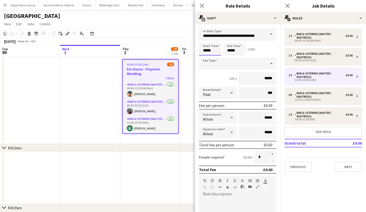
click at [207, 49] on input "*****" at bounding box center [210, 49] width 22 height 13
type input "*****"
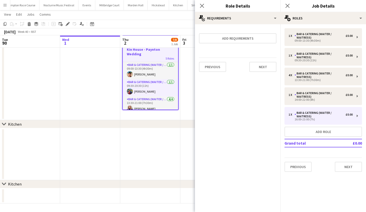
scroll to position [23, 0]
click at [161, 139] on app-date-cell at bounding box center [150, 154] width 60 height 52
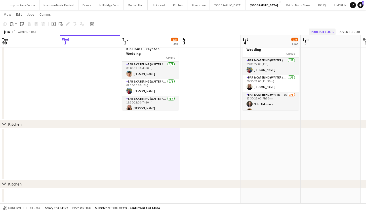
click at [319, 31] on button "Publish 1 job" at bounding box center [322, 31] width 27 height 7
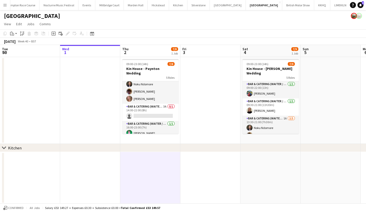
scroll to position [51, 0]
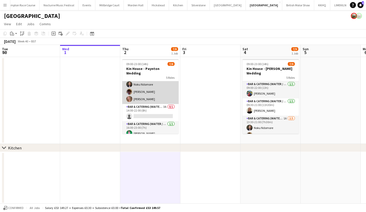
click at [144, 95] on app-card-role "Bar & Catering (Waiter / waitress) 4/4 13:30-21:00 (7h30m) Katie Thompson Noku …" at bounding box center [150, 84] width 56 height 39
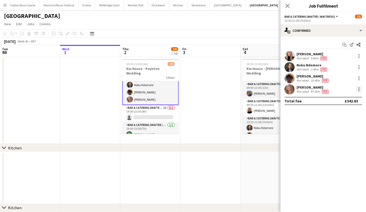
click at [358, 91] on div at bounding box center [359, 89] width 6 height 6
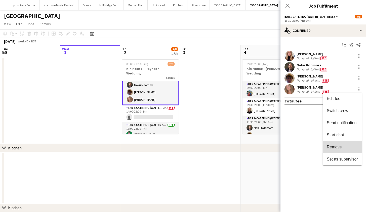
click at [327, 143] on button "Remove" at bounding box center [342, 147] width 39 height 12
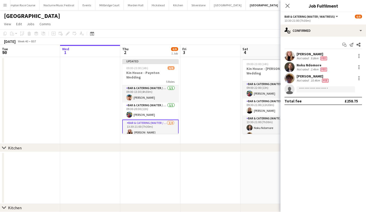
scroll to position [0, 0]
click at [205, 107] on app-date-cell at bounding box center [211, 100] width 60 height 87
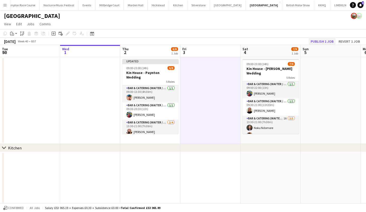
click at [330, 39] on button "Publish 1 job" at bounding box center [322, 41] width 27 height 7
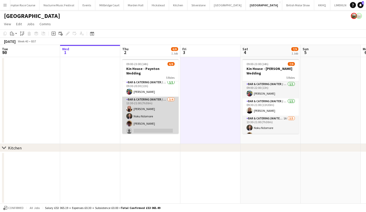
scroll to position [22, 0]
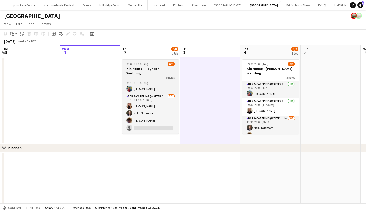
click at [154, 66] on h3 "Kin House - Paynton Wedding" at bounding box center [150, 70] width 56 height 9
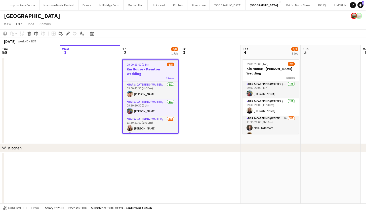
scroll to position [0, 0]
click at [67, 32] on icon "Edit" at bounding box center [68, 33] width 4 height 4
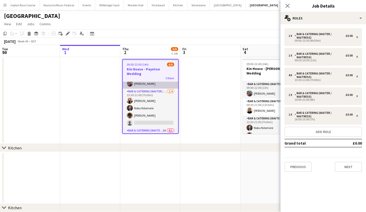
scroll to position [29, 0]
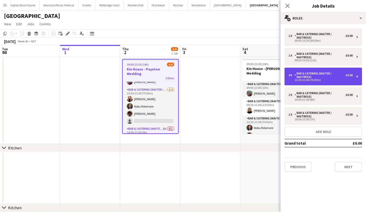
click at [313, 76] on div "Bar & Catering (Waiter / waitress)" at bounding box center [320, 75] width 51 height 7
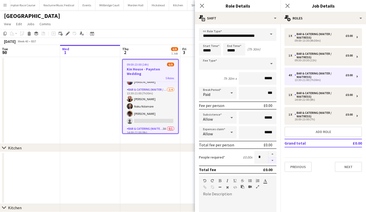
click at [269, 159] on button "button" at bounding box center [273, 160] width 8 height 6
type input "*"
click at [89, 115] on app-date-cell at bounding box center [90, 100] width 60 height 87
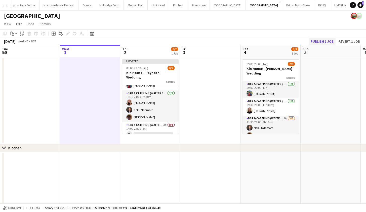
click at [319, 43] on button "Publish 1 job" at bounding box center [322, 41] width 27 height 7
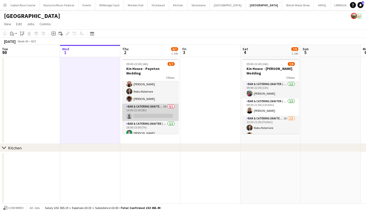
scroll to position [43, 0]
click at [158, 104] on app-card-role "Bar & Catering (Waiter / waitress) 3A 0/1 14:00-22:00 (8h) single-neutral-actio…" at bounding box center [150, 112] width 56 height 17
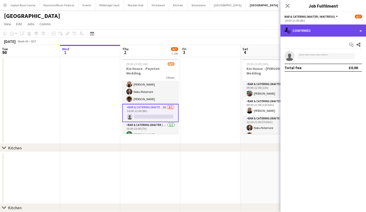
click at [312, 33] on div "single-neutral-actions-check-2 Confirmed" at bounding box center [324, 30] width 86 height 12
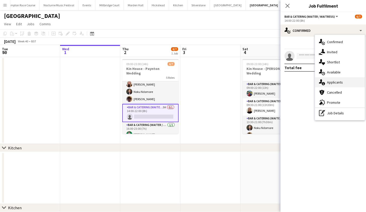
click at [331, 83] on span "Applicants" at bounding box center [335, 82] width 16 height 5
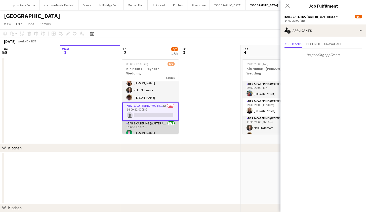
scroll to position [44, 0]
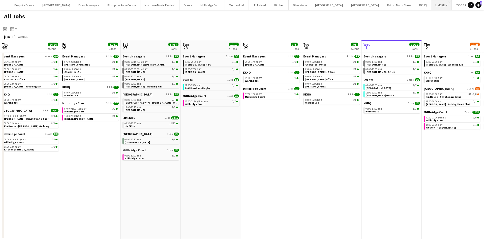
scroll to position [0, 110]
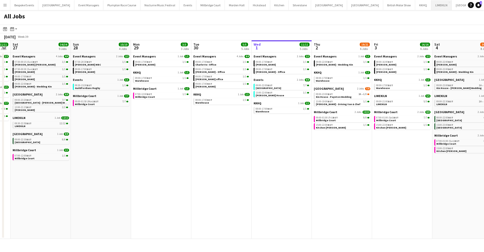
click at [431, 9] on button "LIMEKILN Close" at bounding box center [441, 5] width 20 height 10
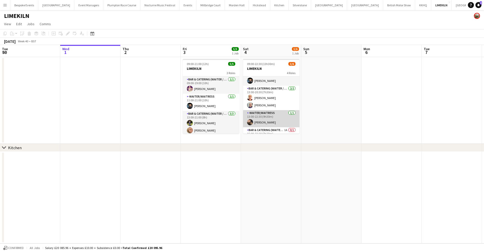
scroll to position [19, 0]
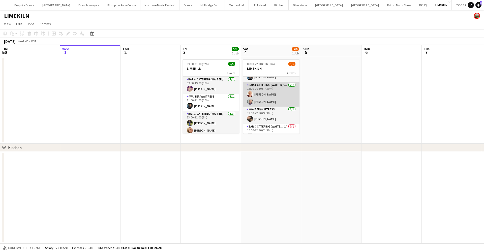
click at [267, 98] on app-card-role "Bar & Catering (Waiter / waitress) [DATE] 13:00-20:30 (7h30m) [PERSON_NAME] [PE…" at bounding box center [271, 94] width 56 height 24
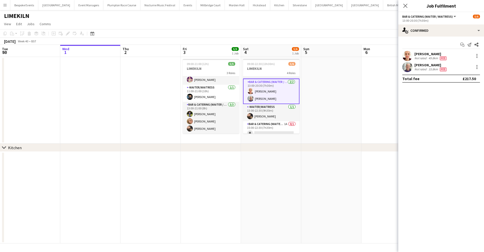
scroll to position [23, 0]
click at [257, 92] on app-card-role "Bar & Catering (Waiter / waitress) [DATE] 13:00-20:30 (7h30m) [PERSON_NAME] [PE…" at bounding box center [271, 90] width 56 height 25
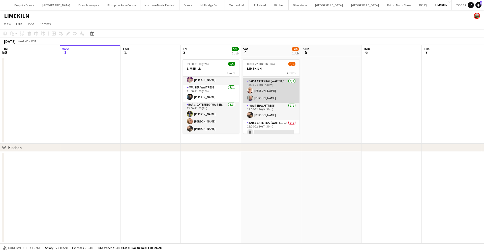
click at [257, 92] on app-card-role "Bar & Catering (Waiter / waitress) [DATE] 13:00-20:30 (7h30m) [PERSON_NAME] [PE…" at bounding box center [271, 90] width 56 height 24
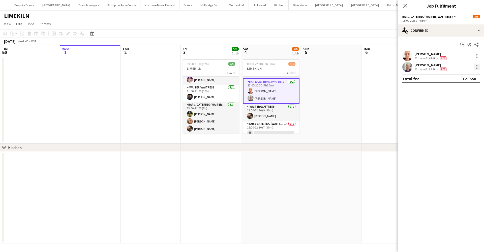
click at [474, 65] on div at bounding box center [476, 67] width 6 height 6
click at [456, 86] on button "Switch crew" at bounding box center [459, 88] width 39 height 12
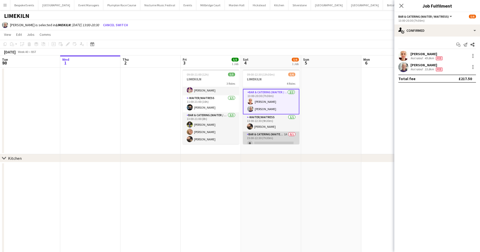
click at [276, 135] on app-card-role "Bar & Catering (Waiter / waitress) 1A 0/1 15:00-22:30 (7h30m) single-neutral-ac…" at bounding box center [271, 139] width 56 height 17
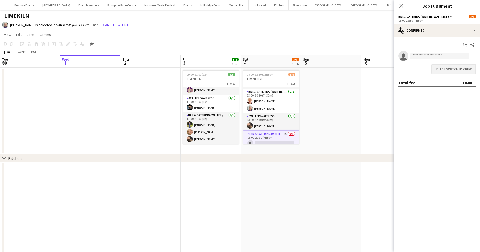
click at [451, 71] on button "Place switched crew" at bounding box center [453, 69] width 45 height 10
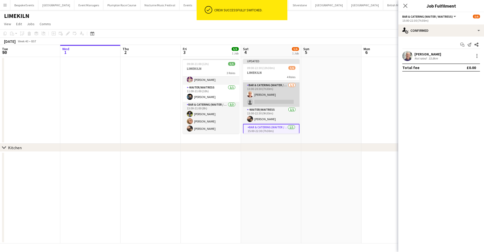
click at [283, 96] on app-card-role "Bar & Catering (Waiter / waitress) [DATE] 13:00-20:30 (7h30m) [PERSON_NAME] sin…" at bounding box center [271, 94] width 56 height 24
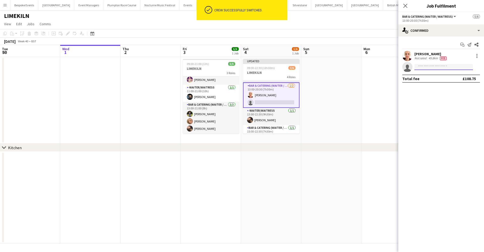
click at [439, 67] on input at bounding box center [443, 67] width 58 height 6
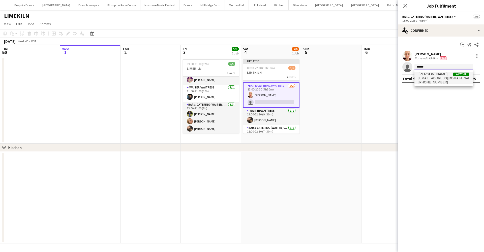
type input "******"
click at [442, 79] on span "[EMAIL_ADDRESS][DOMAIN_NAME]" at bounding box center [443, 78] width 50 height 4
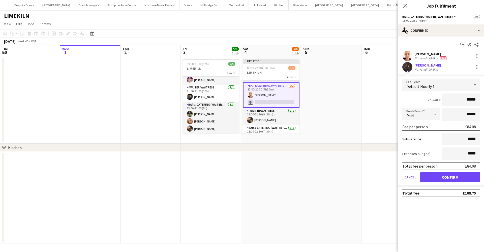
click at [431, 175] on button "Confirm" at bounding box center [450, 177] width 60 height 10
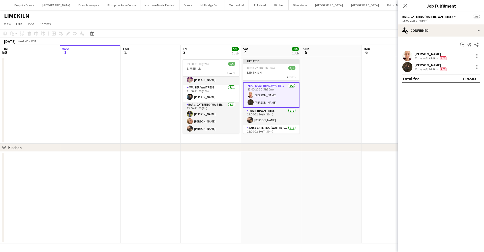
click at [371, 117] on app-date-cell at bounding box center [391, 100] width 60 height 87
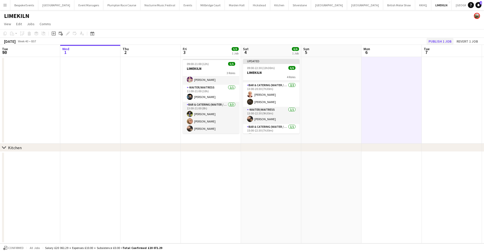
click at [446, 41] on button "Publish 1 job" at bounding box center [439, 41] width 27 height 7
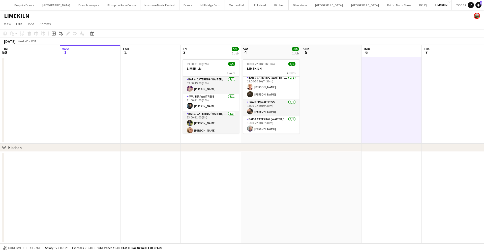
scroll to position [26, 0]
click at [114, 8] on button "Plumpton Race Course Close" at bounding box center [121, 5] width 37 height 10
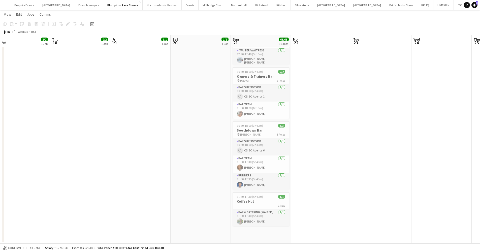
scroll to position [919, 0]
click at [433, 4] on button "LIMEKILN Close" at bounding box center [443, 5] width 20 height 10
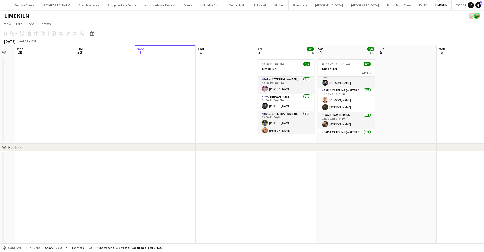
scroll to position [0, 166]
click at [200, 15] on div "LIMEKILN" at bounding box center [242, 15] width 484 height 10
click at [179, 8] on button "Events Close" at bounding box center [187, 5] width 17 height 10
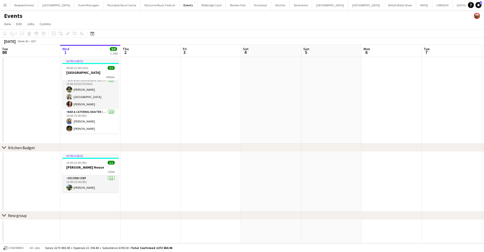
scroll to position [38, 0]
